Goal: Navigation & Orientation: Find specific page/section

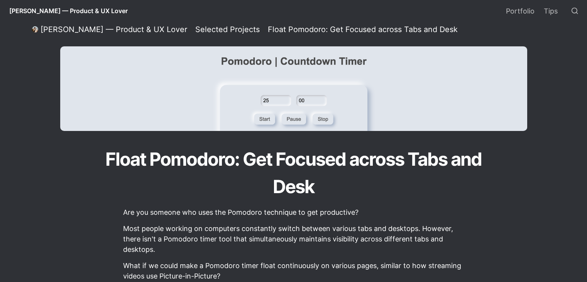
select select "Language Translate Widget"
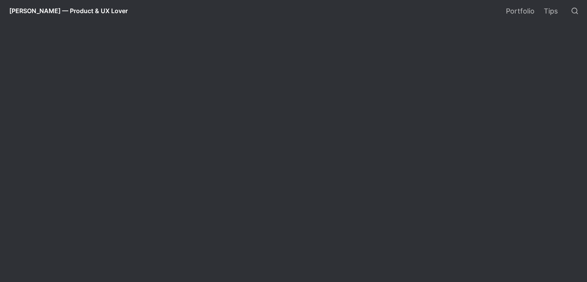
scroll to position [440, 0]
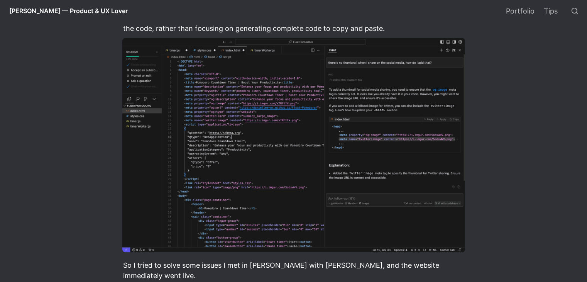
select select "Language Translate Widget"
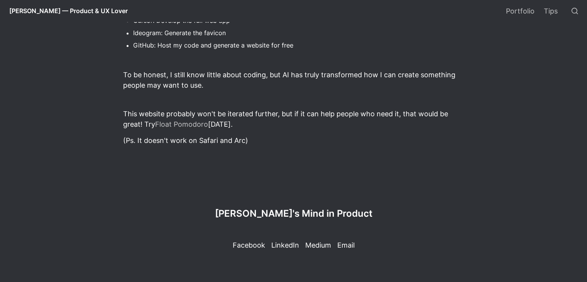
scroll to position [1161, 0]
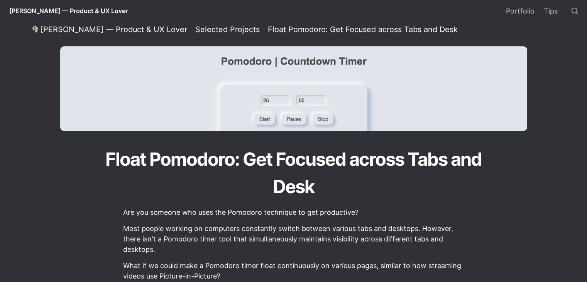
select select "Language Translate Widget"
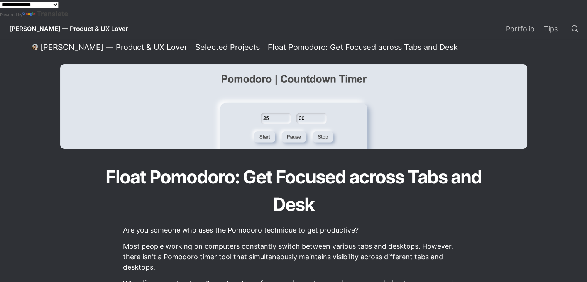
click at [274, 118] on img at bounding box center [293, 106] width 467 height 85
click at [292, 138] on img at bounding box center [293, 106] width 467 height 85
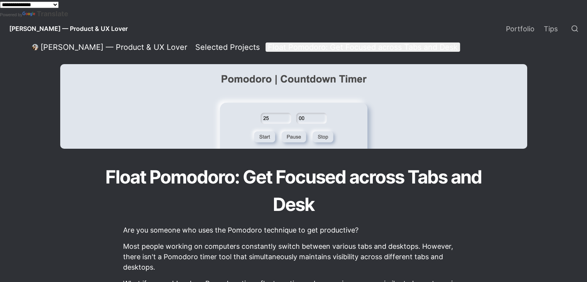
click at [389, 46] on div "Float Pomodoro: Get Focused across Tabs and Desk" at bounding box center [363, 47] width 190 height 10
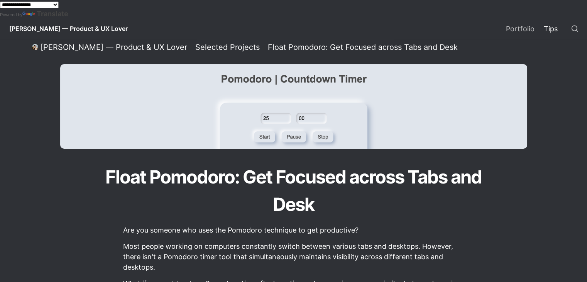
click at [552, 34] on link "Tips" at bounding box center [551, 29] width 23 height 22
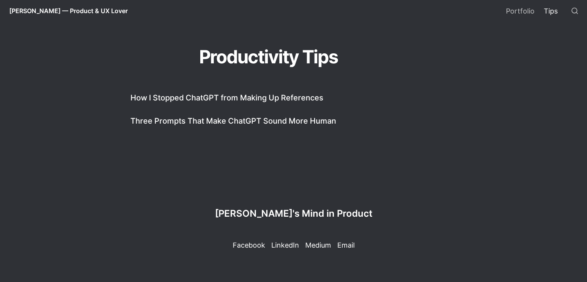
scroll to position [76, 0]
